Goal: Task Accomplishment & Management: Use online tool/utility

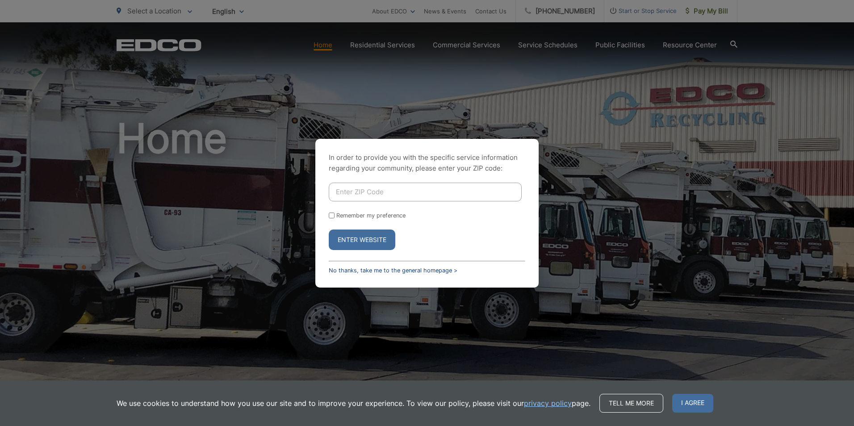
click at [345, 268] on link "No thanks, take me to the general homepage >" at bounding box center [393, 270] width 129 height 7
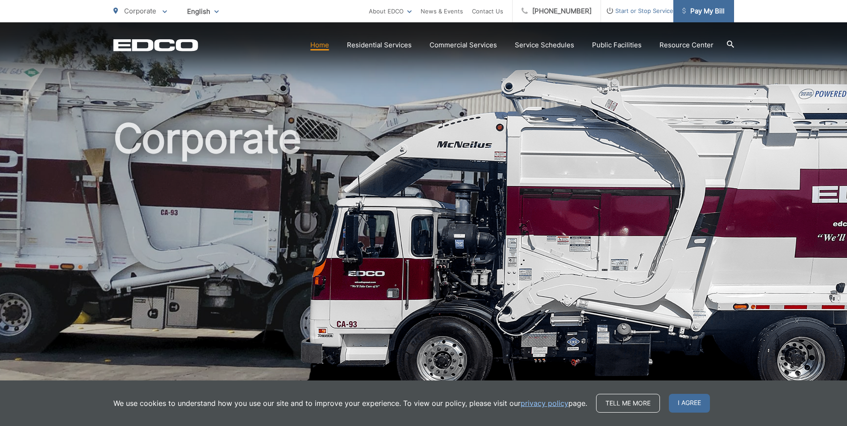
click at [695, 16] on span "Pay My Bill" at bounding box center [703, 11] width 42 height 11
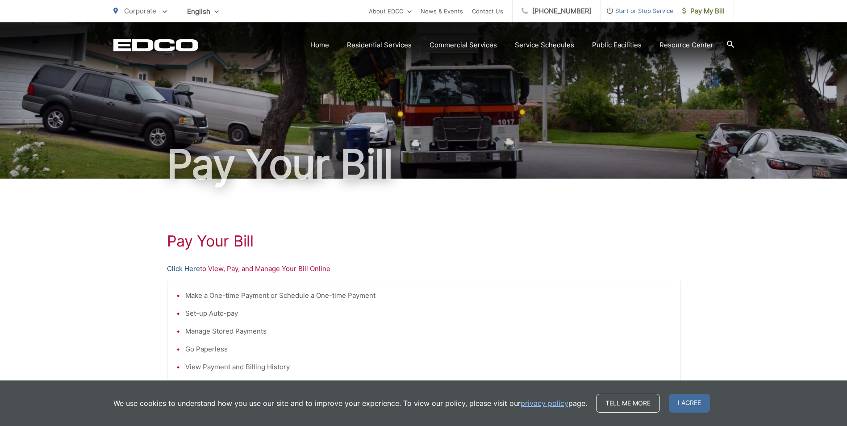
click at [184, 270] on link "Click Here" at bounding box center [183, 268] width 33 height 11
